Goal: Transaction & Acquisition: Book appointment/travel/reservation

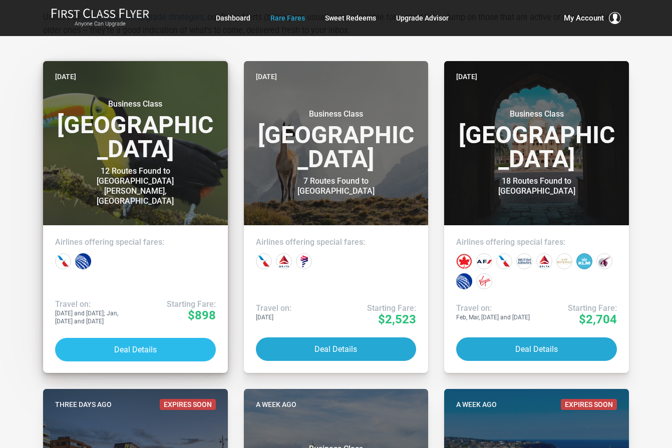
click at [138, 350] on button "Deal Details" at bounding box center [135, 350] width 161 height 24
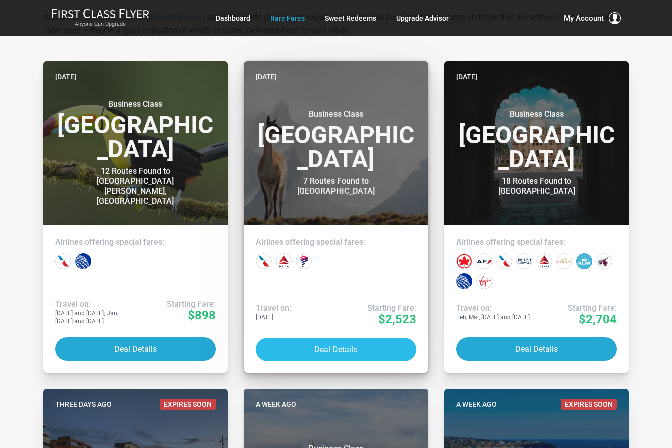
click at [345, 351] on button "Deal Details" at bounding box center [336, 350] width 161 height 24
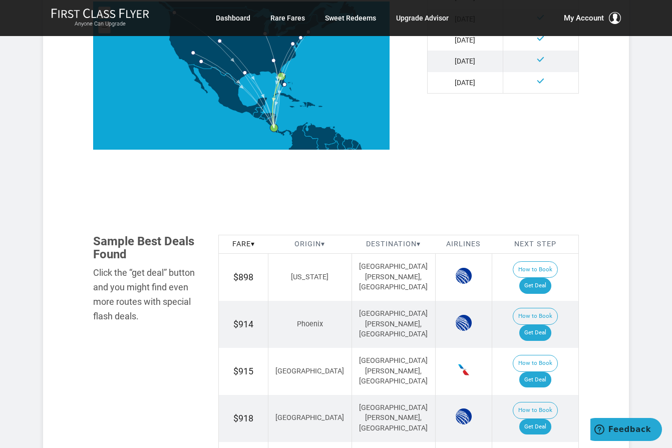
scroll to position [451, 0]
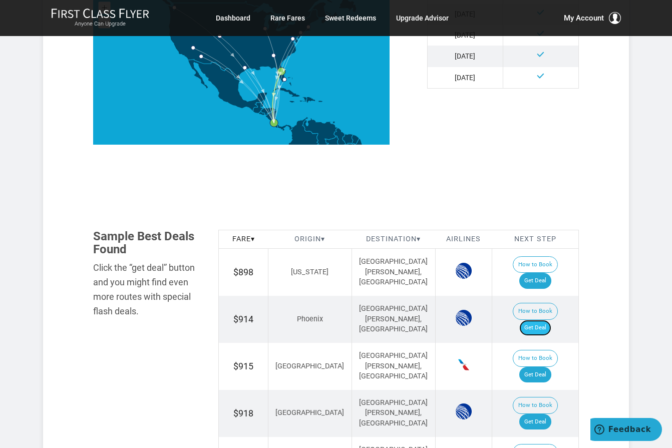
click at [542, 320] on link "Get Deal" at bounding box center [535, 328] width 32 height 16
